Goal: Information Seeking & Learning: Find specific fact

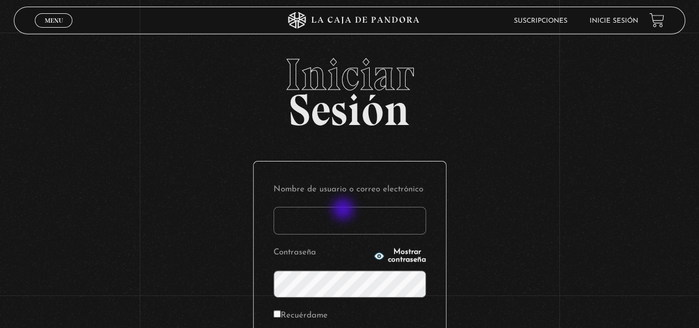
click at [344, 210] on input "Nombre de usuario o correo electrónico" at bounding box center [350, 221] width 153 height 28
type input "mel0611"
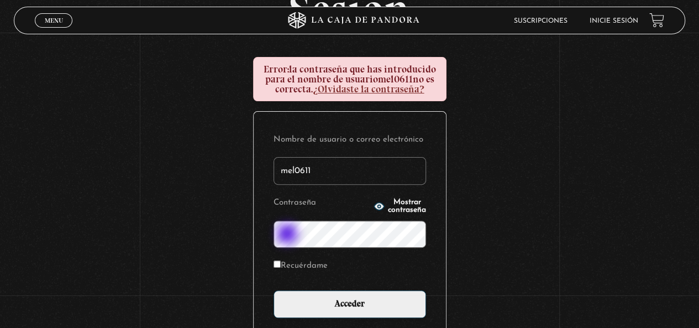
scroll to position [111, 0]
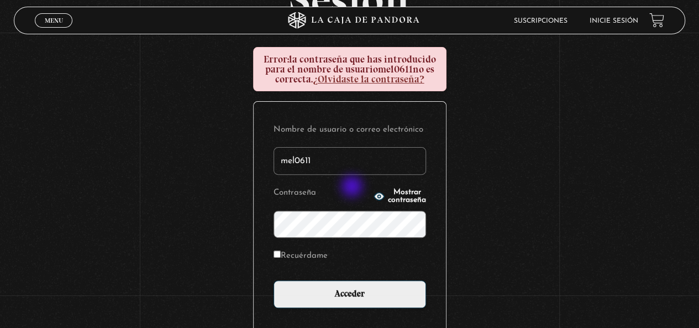
click at [378, 196] on circle "button" at bounding box center [379, 196] width 3 height 3
click at [281, 253] on input "Recuérdame" at bounding box center [277, 253] width 7 height 7
checkbox input "true"
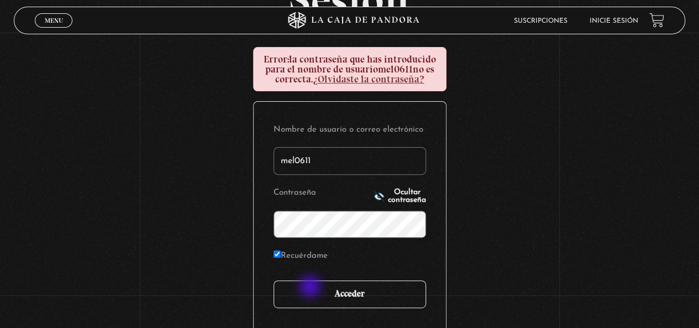
click at [311, 287] on input "Acceder" at bounding box center [350, 294] width 153 height 28
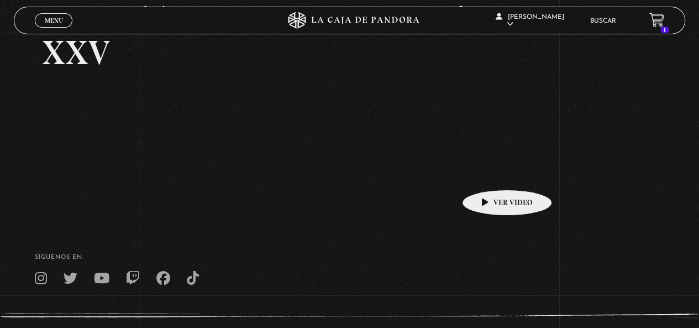
scroll to position [273, 0]
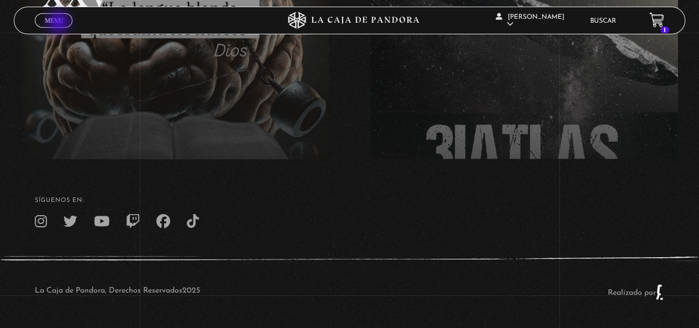
click at [60, 23] on span "Menu" at bounding box center [54, 20] width 18 height 7
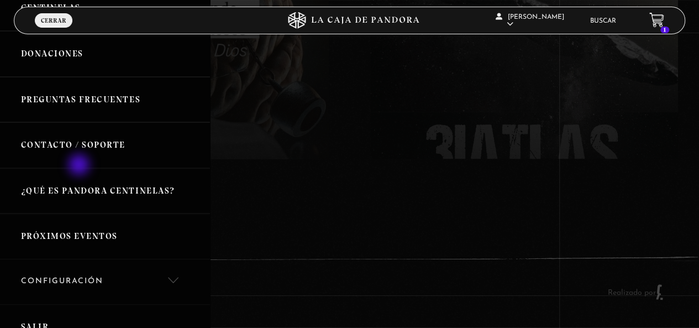
scroll to position [166, 0]
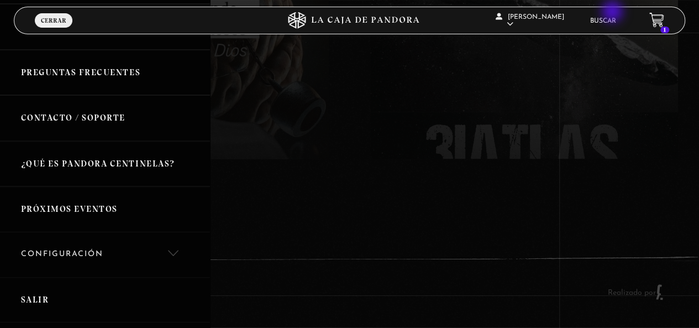
click at [614, 13] on li "Buscar" at bounding box center [603, 20] width 26 height 17
click at [613, 19] on link "Buscar" at bounding box center [603, 21] width 26 height 7
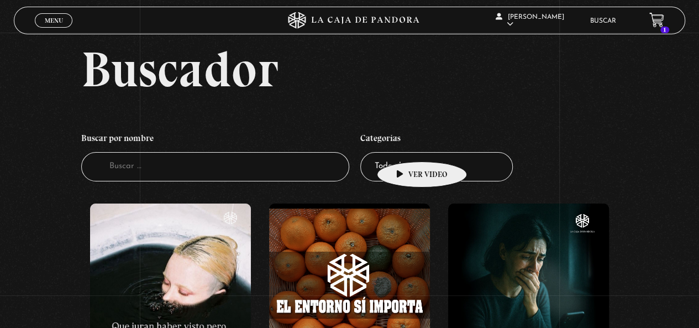
scroll to position [111, 0]
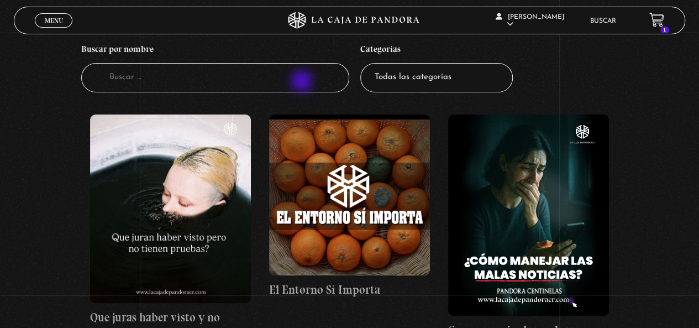
click at [303, 82] on input "Buscador" at bounding box center [215, 77] width 269 height 29
type input "proverbios"
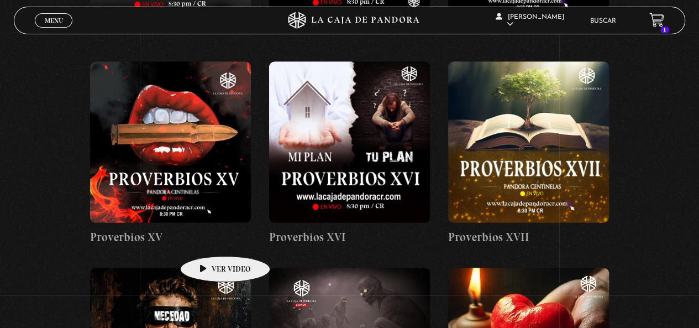
scroll to position [995, 0]
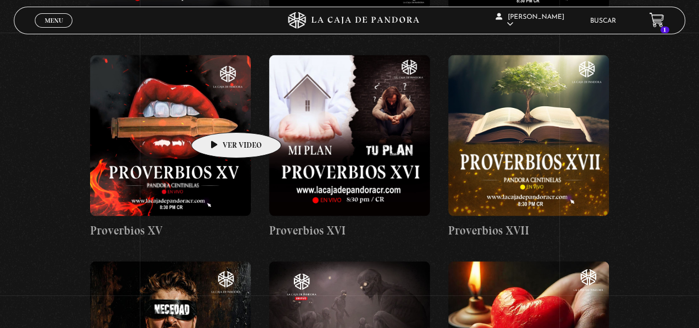
click at [219, 116] on figure at bounding box center [170, 135] width 161 height 161
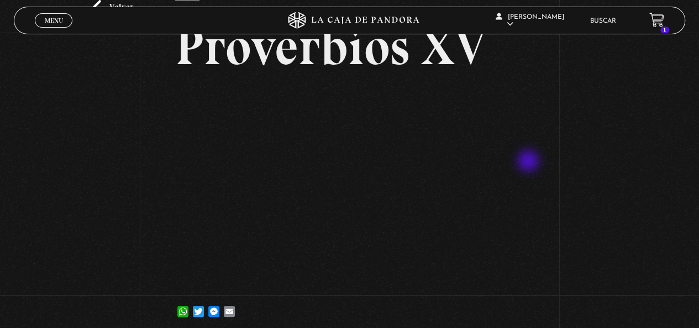
scroll to position [55, 0]
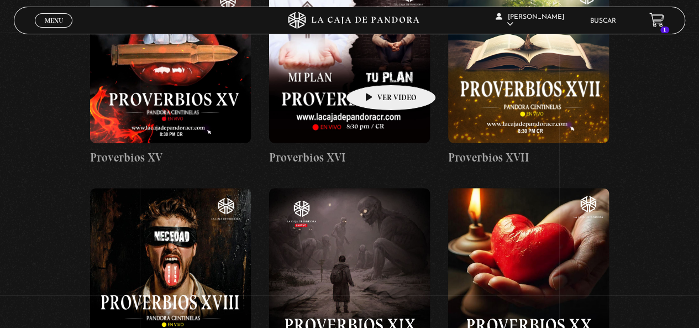
scroll to position [1050, 0]
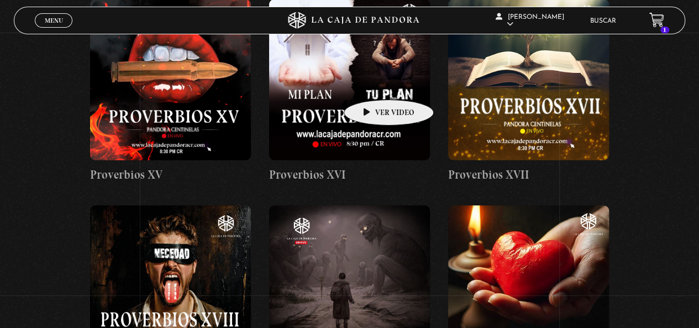
click at [372, 83] on figure at bounding box center [349, 79] width 161 height 161
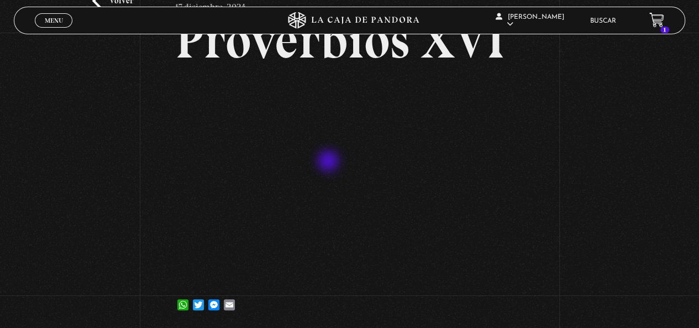
scroll to position [55, 0]
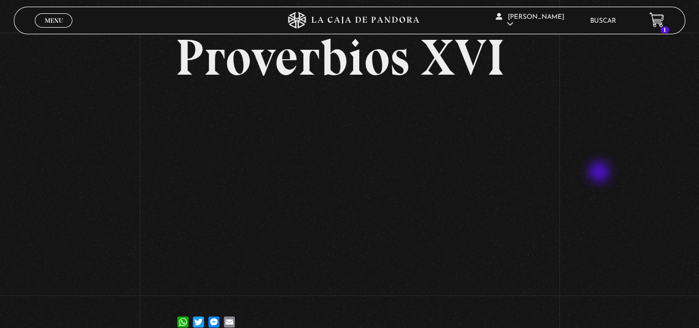
click at [600, 172] on div "Volver [DATE] Proverbios XVI WhatsApp Twitter Messenger Email" at bounding box center [349, 161] width 699 height 369
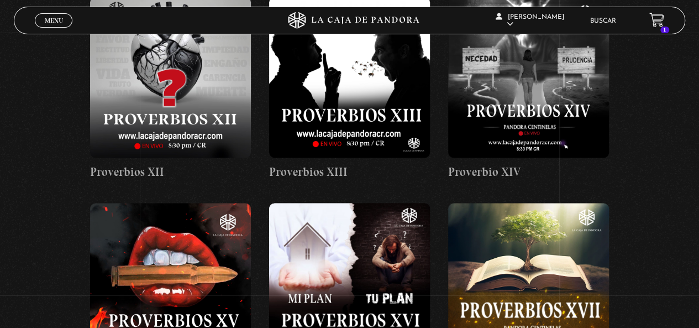
scroll to position [940, 0]
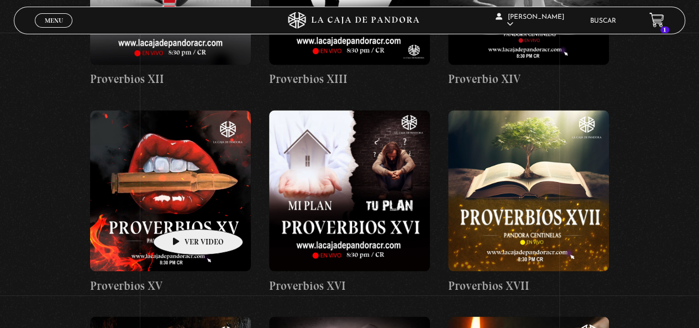
click at [181, 212] on figure at bounding box center [170, 190] width 161 height 161
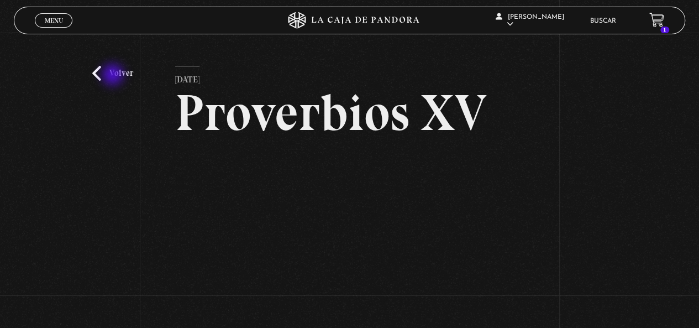
click at [114, 74] on link "Volver" at bounding box center [112, 73] width 41 height 15
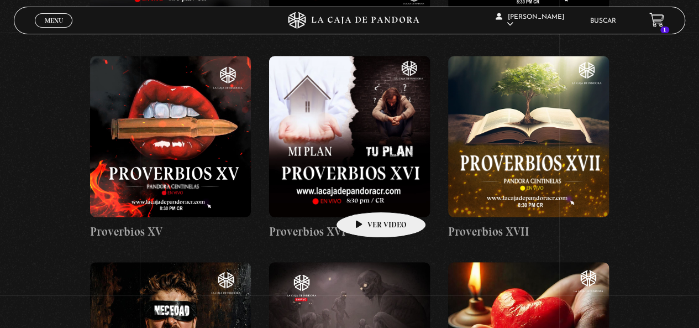
scroll to position [995, 0]
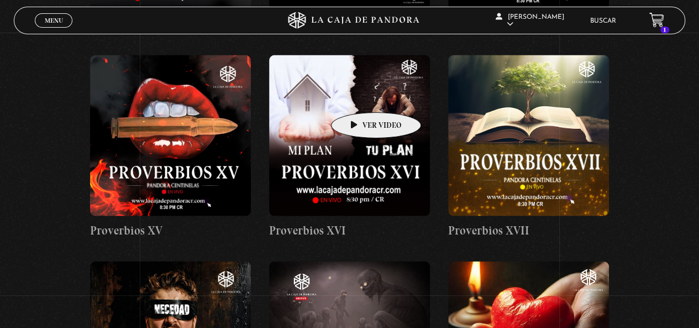
click at [359, 96] on figure at bounding box center [349, 135] width 161 height 161
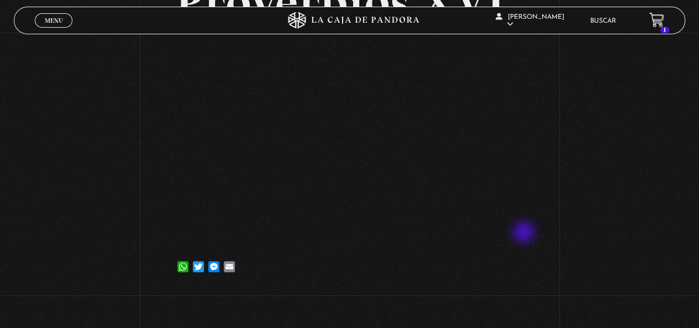
scroll to position [55, 0]
